Goal: Task Accomplishment & Management: Complete application form

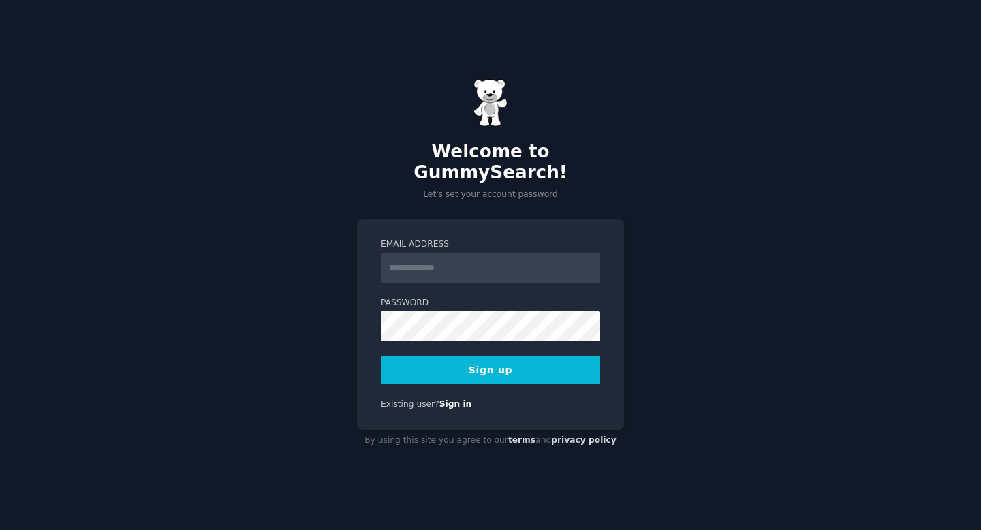
click at [497, 263] on input "Email Address" at bounding box center [490, 268] width 219 height 30
type input "*"
type input "****"
click at [514, 264] on input "**********" at bounding box center [490, 268] width 219 height 30
type input "**********"
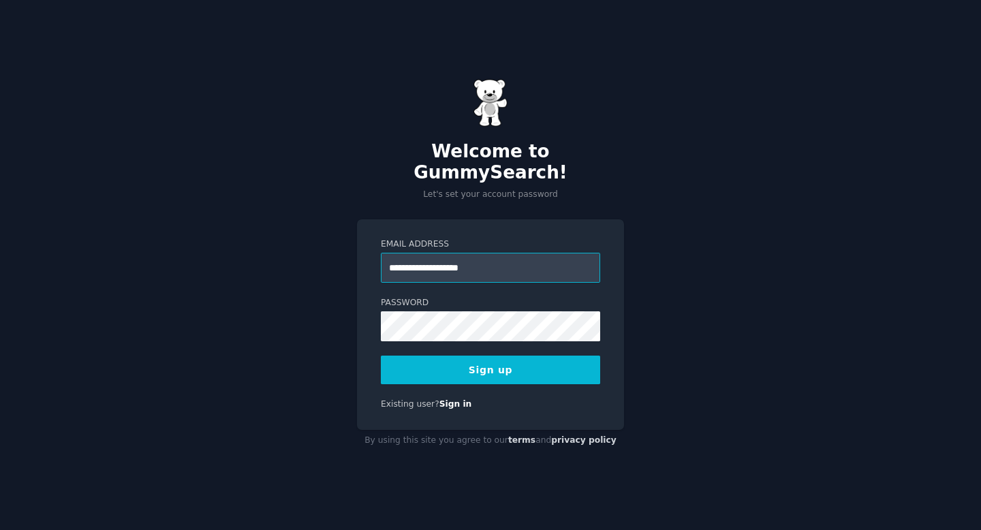
click at [446, 258] on input "**********" at bounding box center [490, 268] width 219 height 30
click at [434, 358] on button "Sign up" at bounding box center [490, 369] width 219 height 29
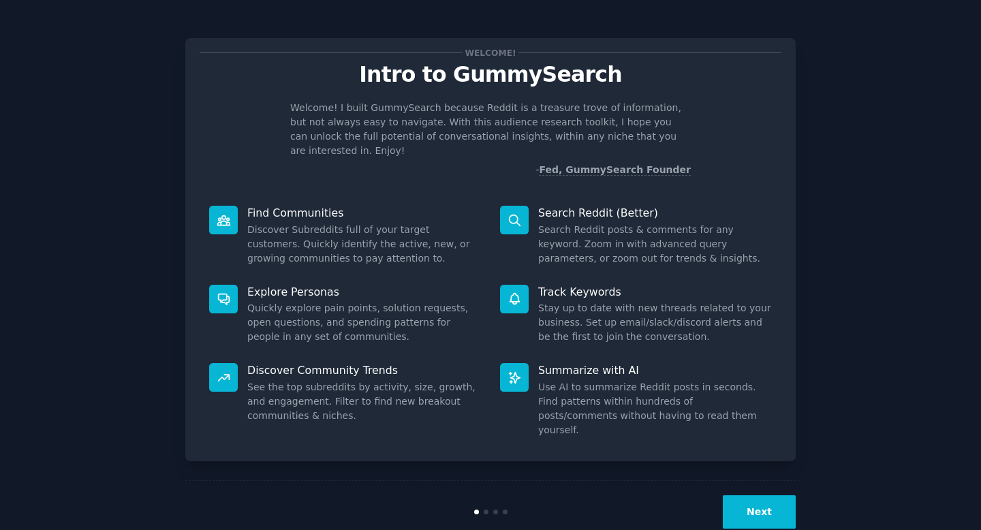
scroll to position [3, 0]
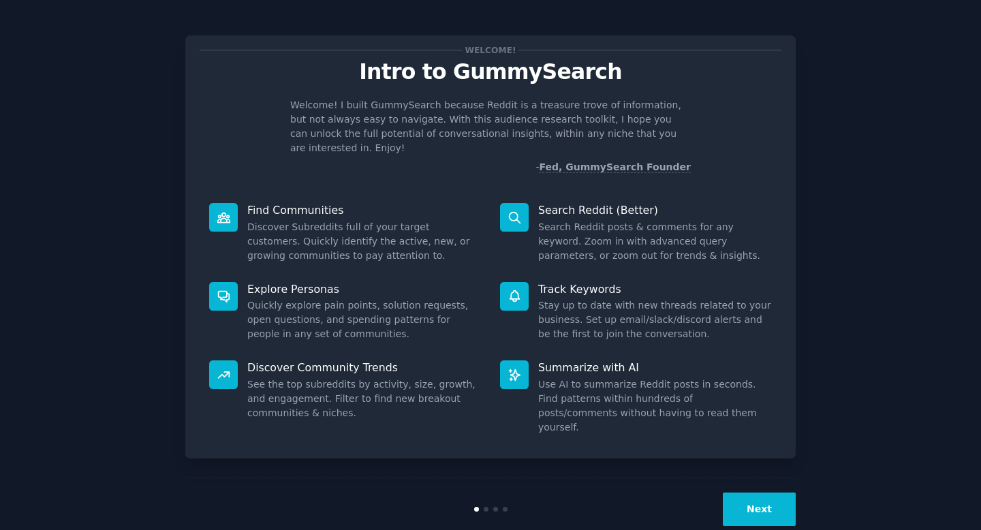
click at [766, 492] on button "Next" at bounding box center [759, 508] width 73 height 33
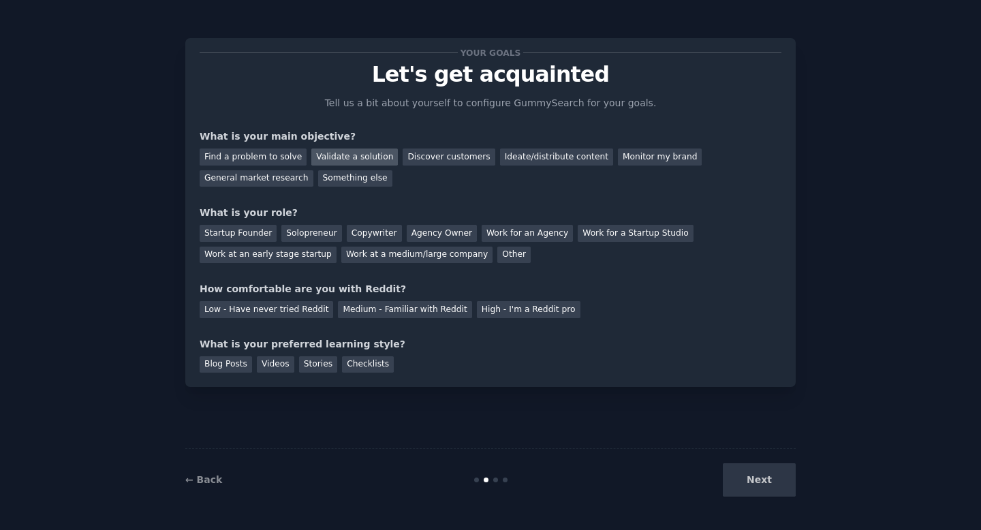
click at [334, 152] on div "Validate a solution" at bounding box center [354, 156] width 86 height 17
click at [240, 237] on div "Startup Founder" at bounding box center [238, 233] width 77 height 17
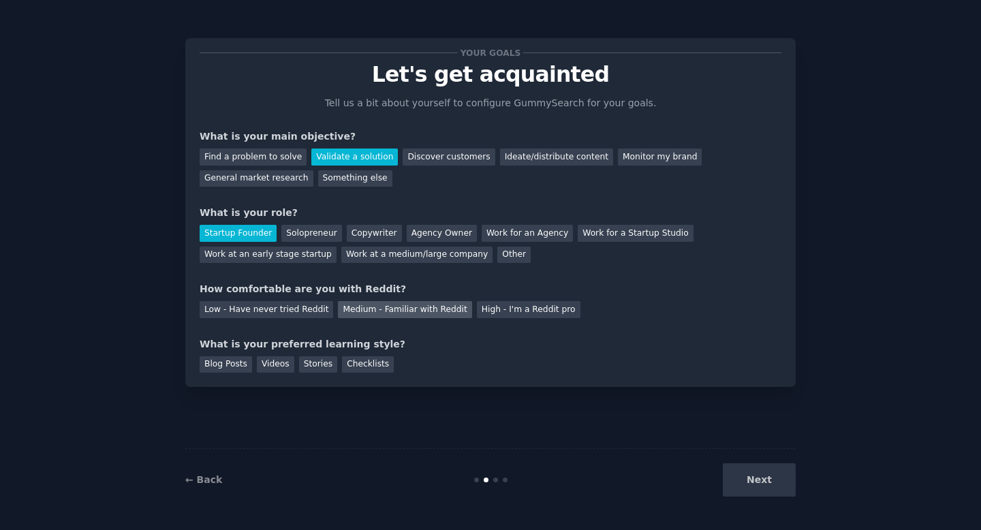
click at [381, 306] on div "Medium - Familiar with Reddit" at bounding box center [404, 309] width 133 height 17
click at [223, 345] on div "What is your preferred learning style?" at bounding box center [491, 344] width 582 height 14
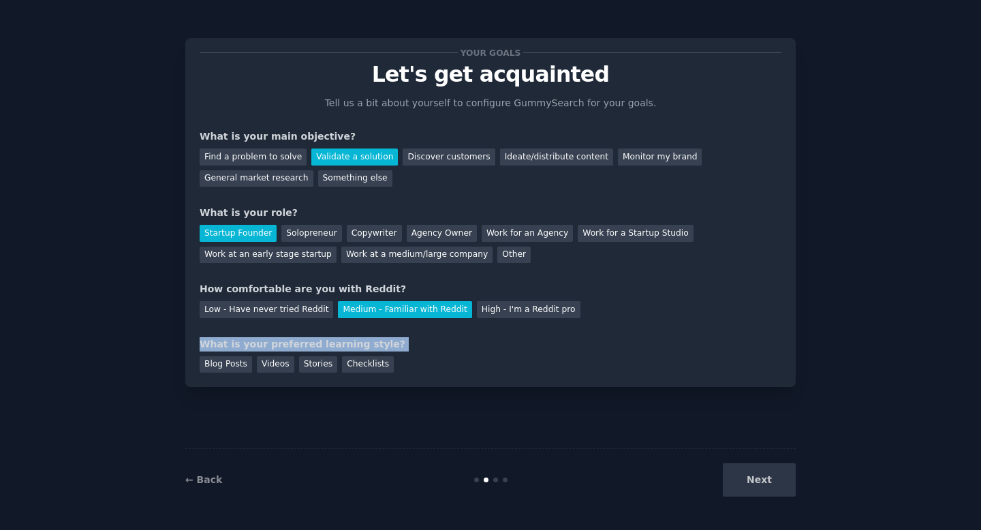
click at [223, 345] on div "What is your preferred learning style?" at bounding box center [491, 344] width 582 height 14
click at [291, 337] on div "What is your preferred learning style?" at bounding box center [491, 344] width 582 height 14
click at [217, 365] on div "Blog Posts" at bounding box center [226, 364] width 52 height 17
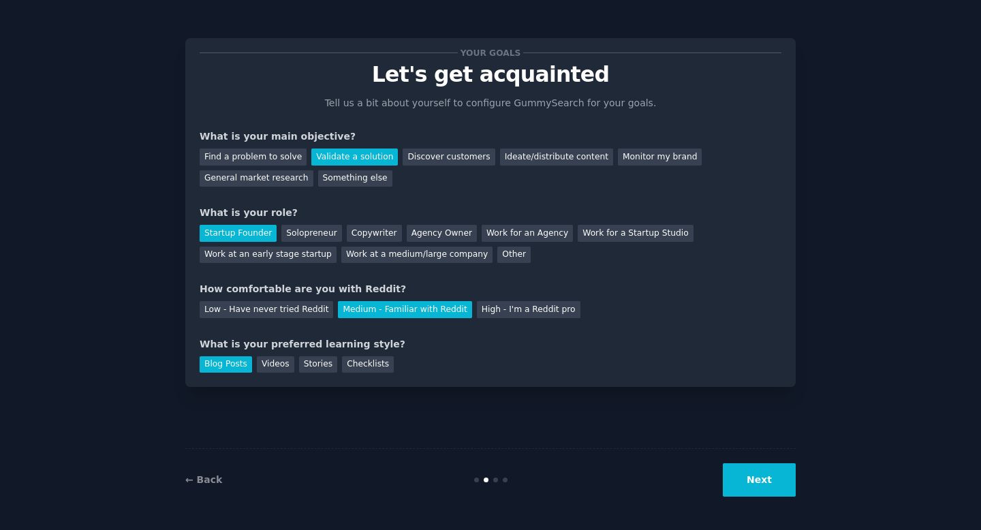
click at [289, 353] on div "Blog Posts Videos Stories Checklists" at bounding box center [491, 362] width 582 height 22
click at [279, 368] on div "Videos" at bounding box center [275, 364] width 37 height 17
click at [321, 358] on div "Stories" at bounding box center [318, 364] width 38 height 17
click at [747, 463] on button "Next" at bounding box center [759, 479] width 73 height 33
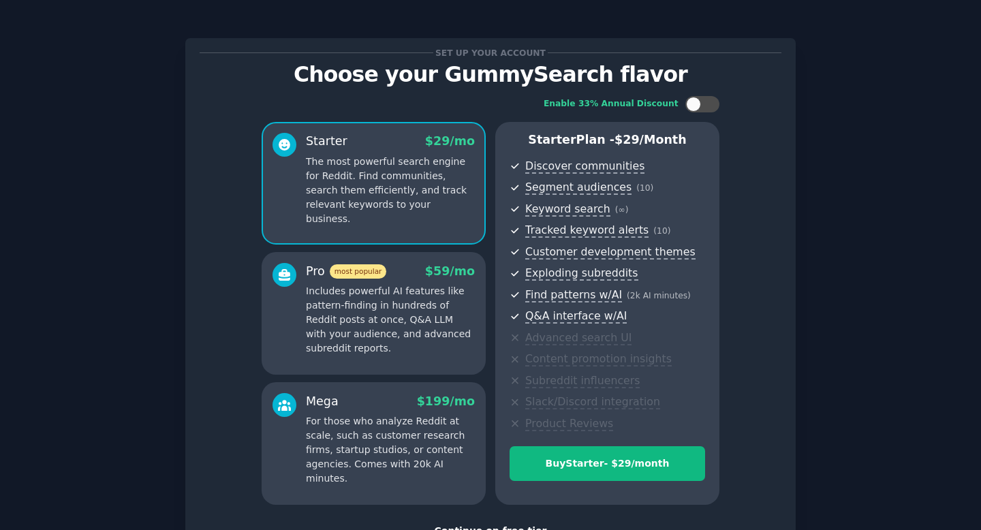
scroll to position [104, 0]
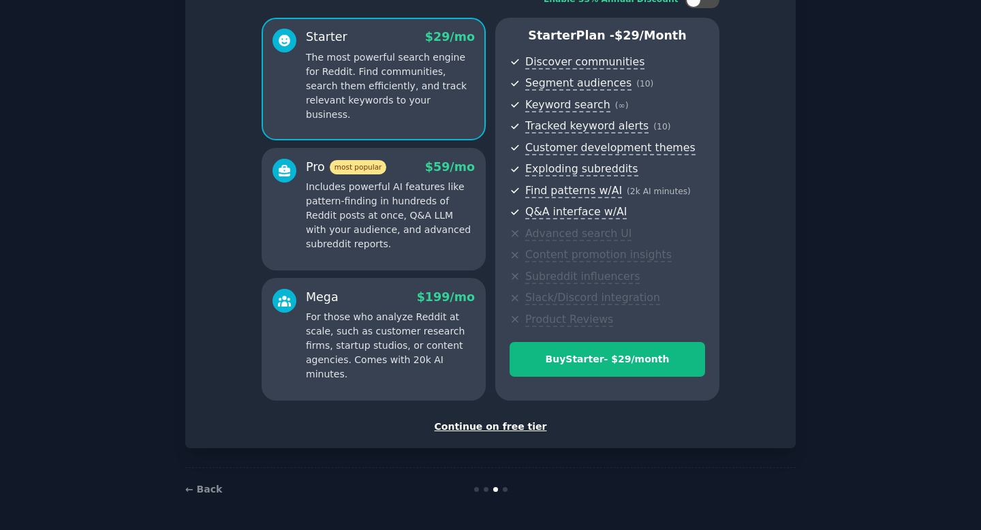
click at [522, 433] on div "Continue on free tier" at bounding box center [491, 426] width 582 height 14
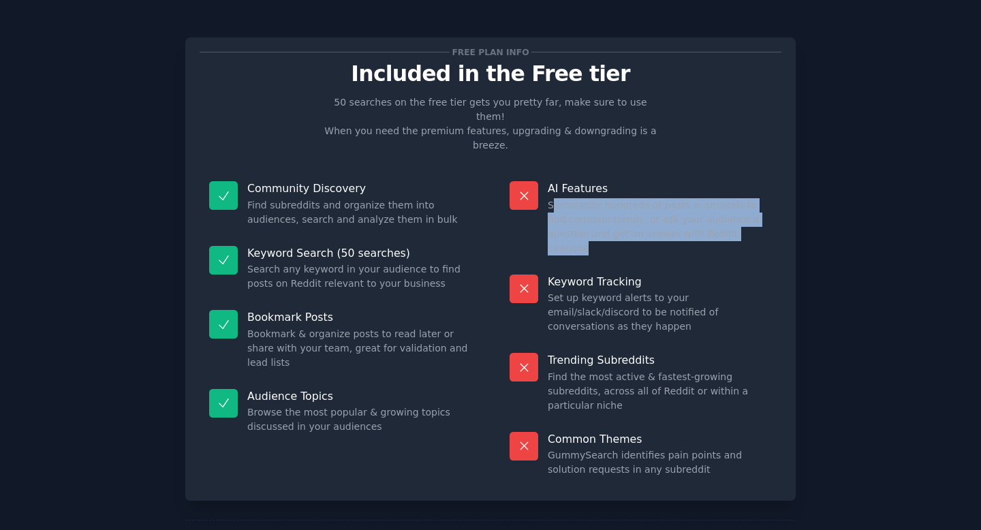
drag, startPoint x: 549, startPoint y: 171, endPoint x: 751, endPoint y: 221, distance: 208.3
click at [751, 221] on div "AI Features Summarize hundreds of posts in seconds to find common trends, or as…" at bounding box center [640, 218] width 281 height 93
drag, startPoint x: 720, startPoint y: 214, endPoint x: 547, endPoint y: 176, distance: 177.8
click at [547, 176] on div "AI Features Summarize hundreds of posts in seconds to find common trends, or as…" at bounding box center [640, 218] width 281 height 93
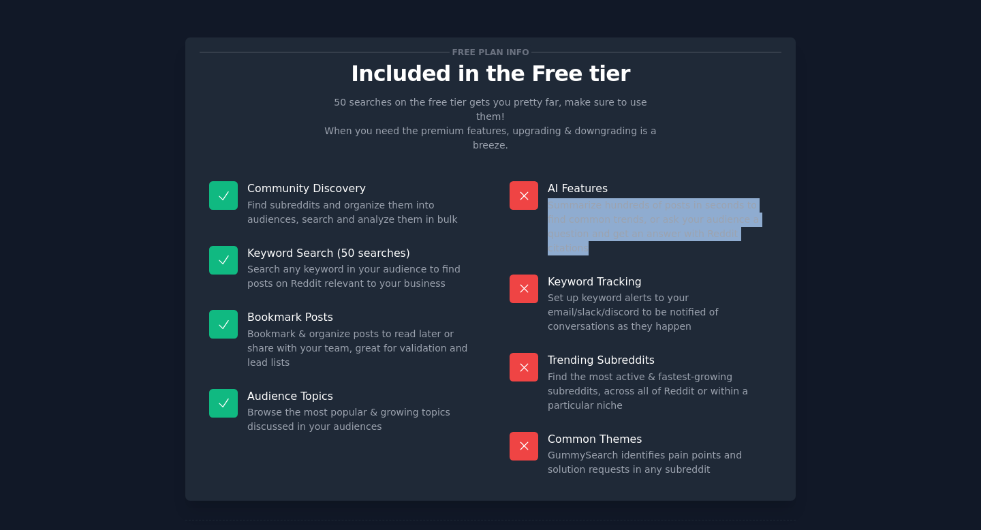
click at [548, 198] on dd "Summarize hundreds of posts in seconds to find common trends, or ask your audie…" at bounding box center [660, 226] width 224 height 57
drag, startPoint x: 547, startPoint y: 176, endPoint x: 771, endPoint y: 184, distance: 224.2
click at [771, 184] on div "AI Features Summarize hundreds of posts in seconds to find common trends, or as…" at bounding box center [640, 218] width 281 height 93
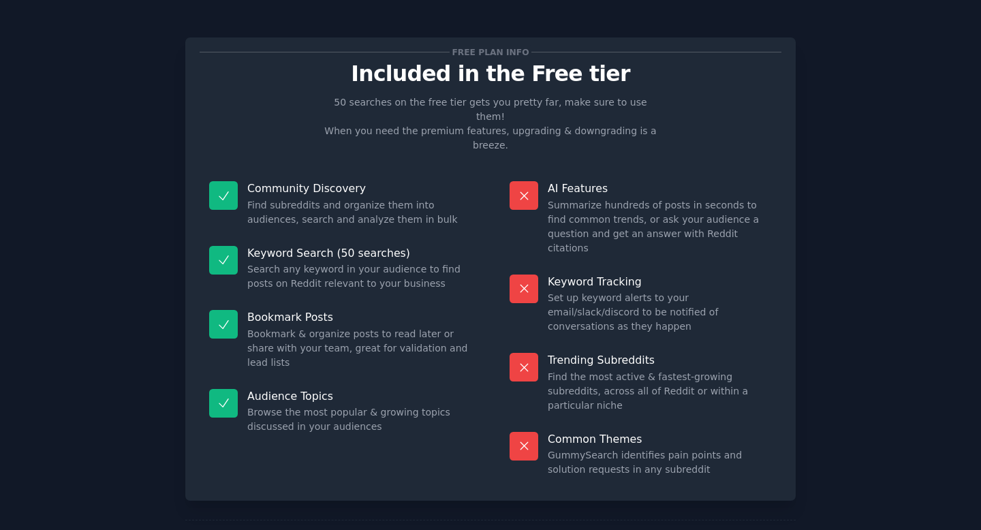
click at [774, 209] on div "AI Features Summarize hundreds of posts in seconds to find common trends, or as…" at bounding box center [640, 218] width 281 height 93
click at [567, 274] on p "Keyword Tracking" at bounding box center [660, 281] width 224 height 14
click at [566, 274] on p "Keyword Tracking" at bounding box center [660, 281] width 224 height 14
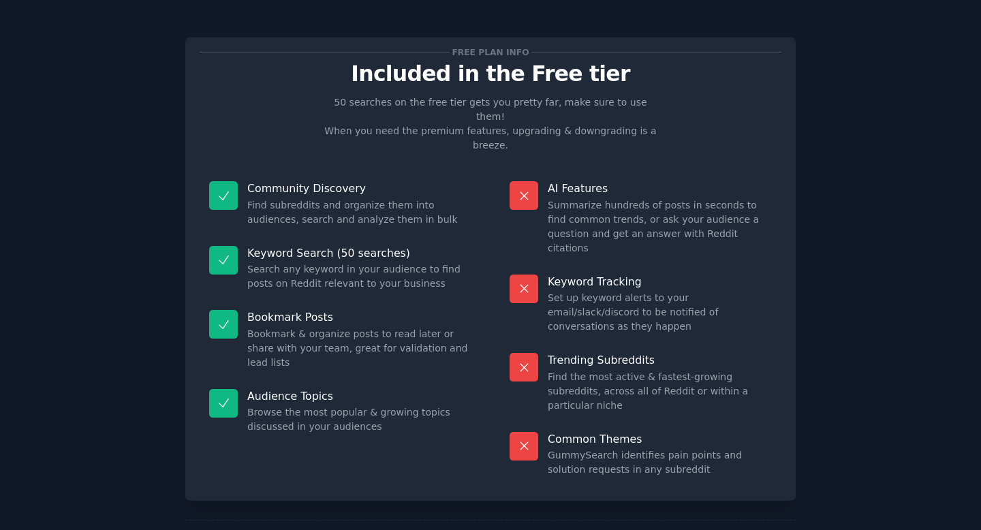
click at [626, 353] on p "Trending Subreddits" at bounding box center [660, 360] width 224 height 14
click at [616, 370] on dd "Find the most active & fastest-growing subreddits, across all of Reddit or with…" at bounding box center [660, 391] width 224 height 43
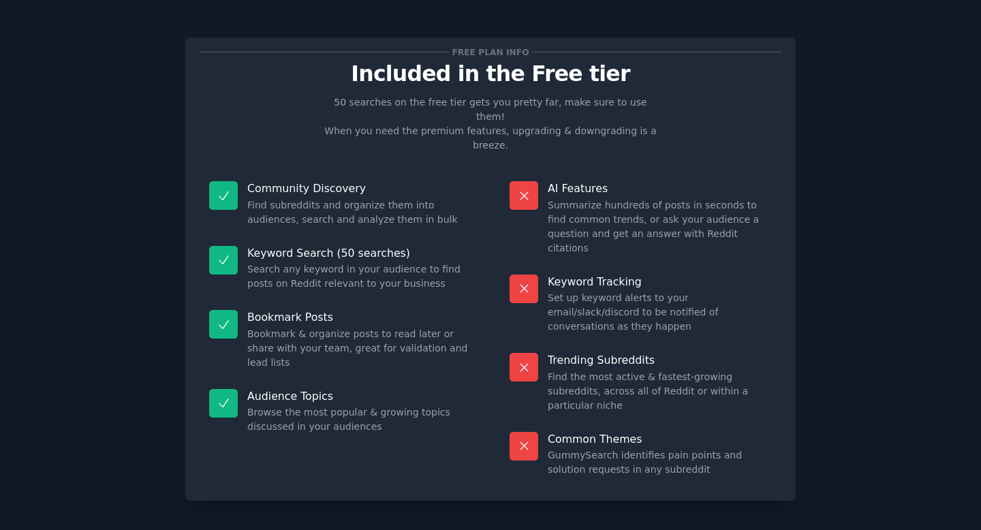
click at [619, 370] on dd "Find the most active & fastest-growing subreddits, across all of Reddit or with…" at bounding box center [660, 391] width 224 height 43
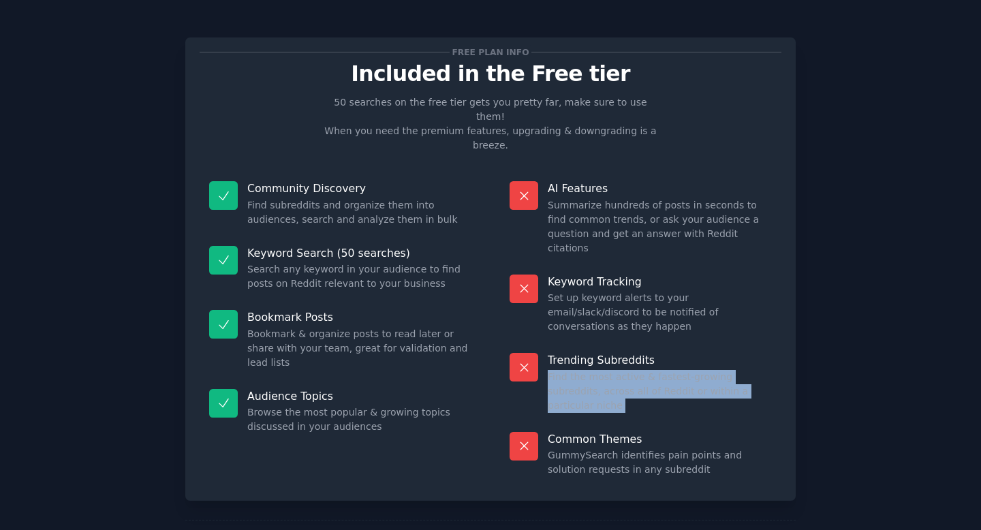
click at [619, 370] on dd "Find the most active & fastest-growing subreddits, across all of Reddit or with…" at bounding box center [660, 391] width 224 height 43
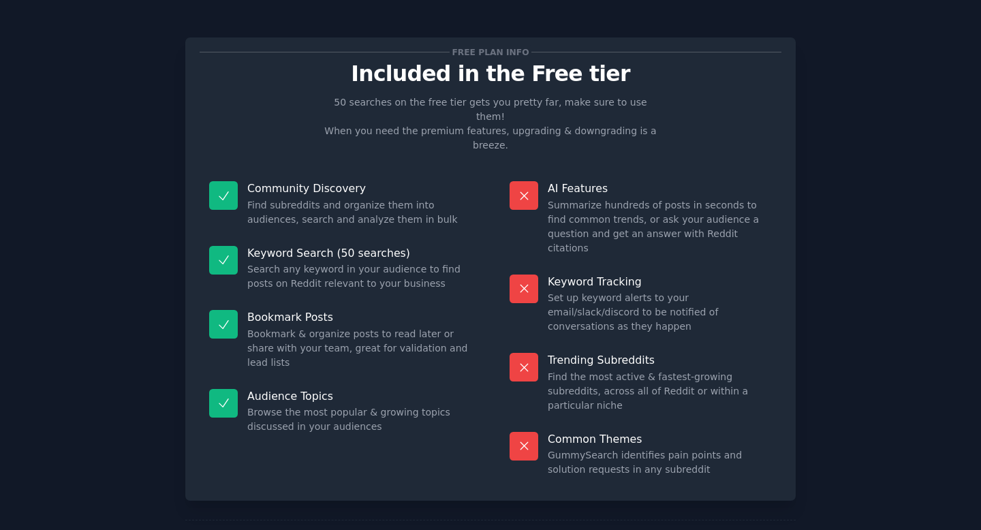
click at [619, 370] on dd "Find the most active & fastest-growing subreddits, across all of Reddit or with…" at bounding box center [660, 391] width 224 height 43
click at [603, 432] on p "Common Themes" at bounding box center [660, 439] width 224 height 14
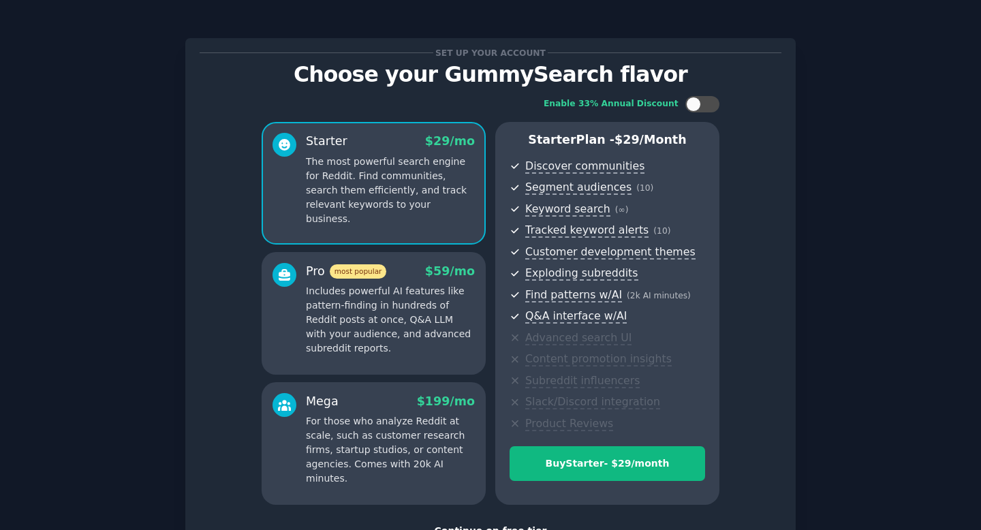
scroll to position [104, 0]
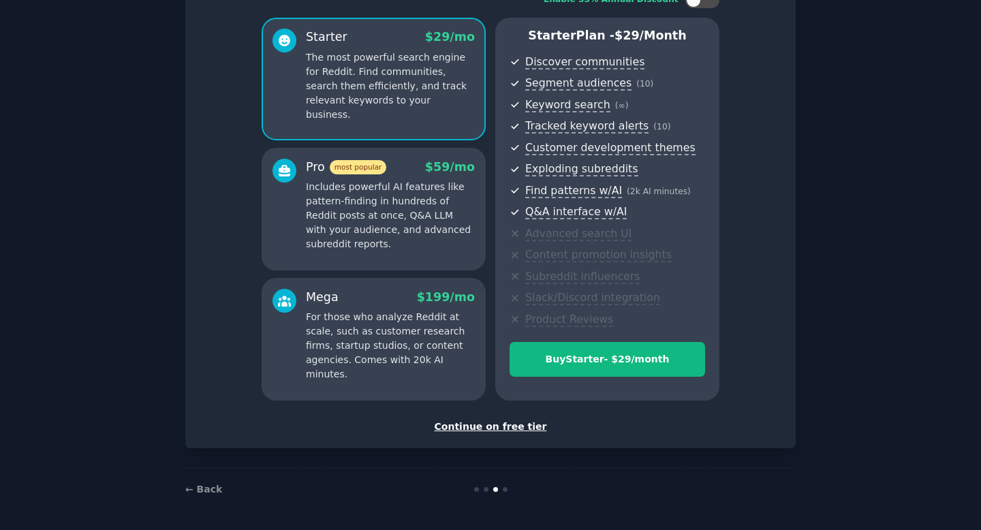
click at [204, 478] on div "← Back" at bounding box center [490, 489] width 610 height 44
click at [206, 489] on link "← Back" at bounding box center [203, 488] width 37 height 11
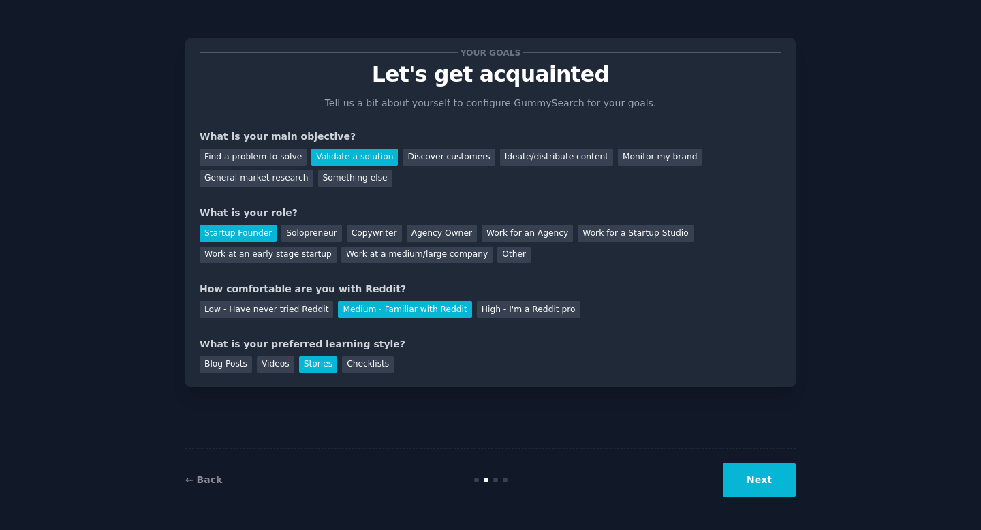
click at [206, 489] on div "← Back Next" at bounding box center [490, 479] width 610 height 63
click at [206, 478] on link "← Back" at bounding box center [203, 479] width 37 height 11
